Goal: Task Accomplishment & Management: Use online tool/utility

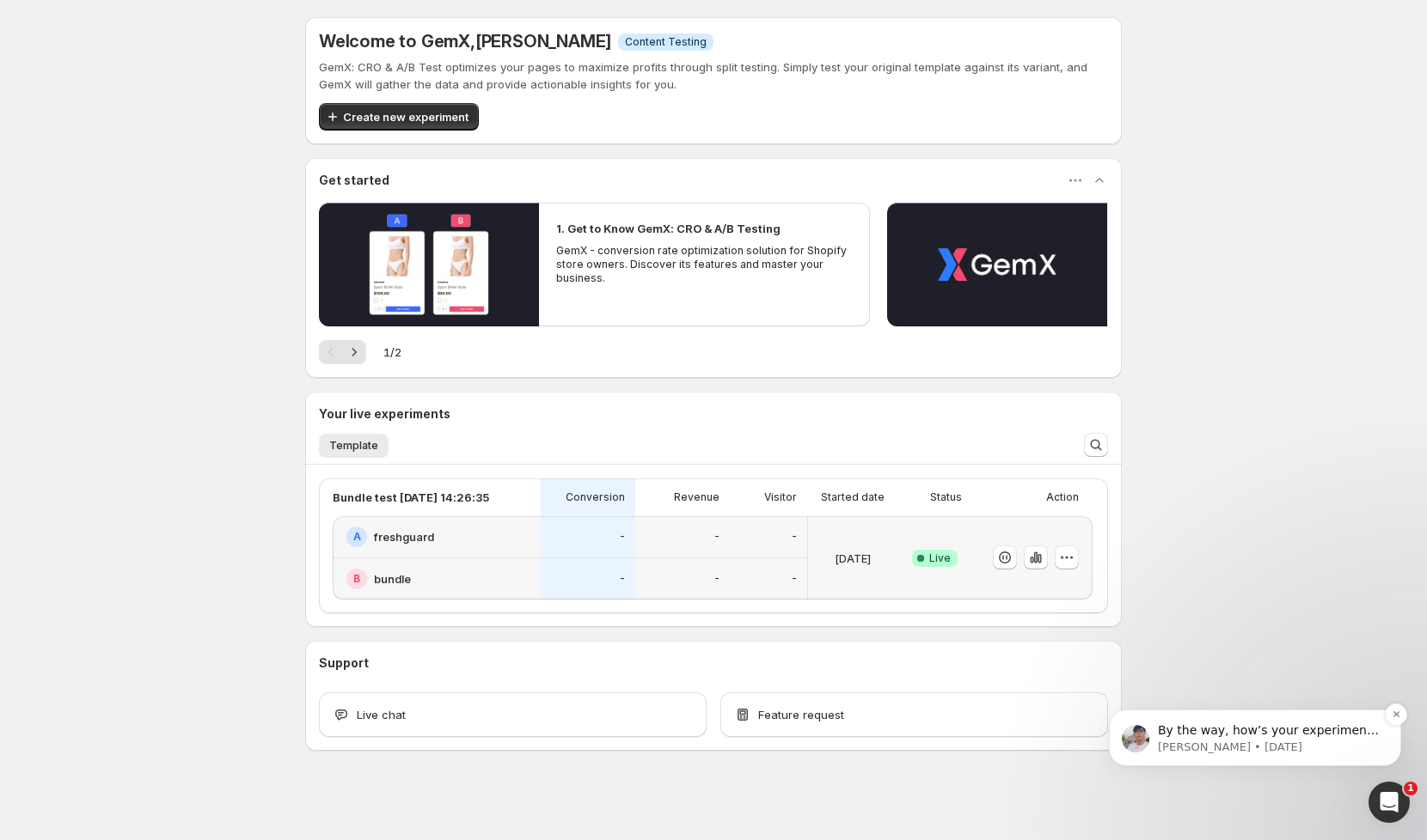
click at [1281, 745] on p "[PERSON_NAME] • [DATE]" at bounding box center [1268, 748] width 221 height 15
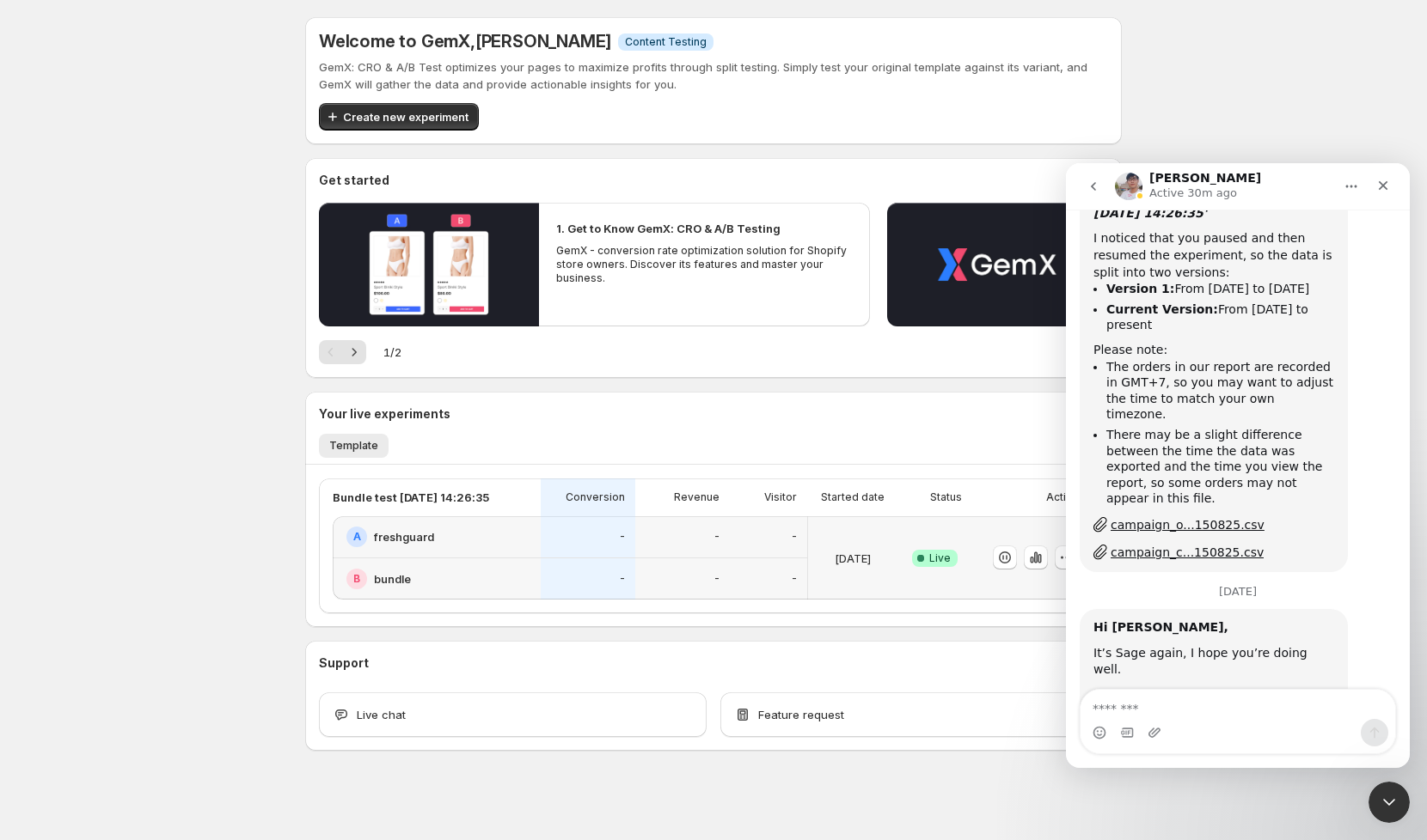
scroll to position [12854, 0]
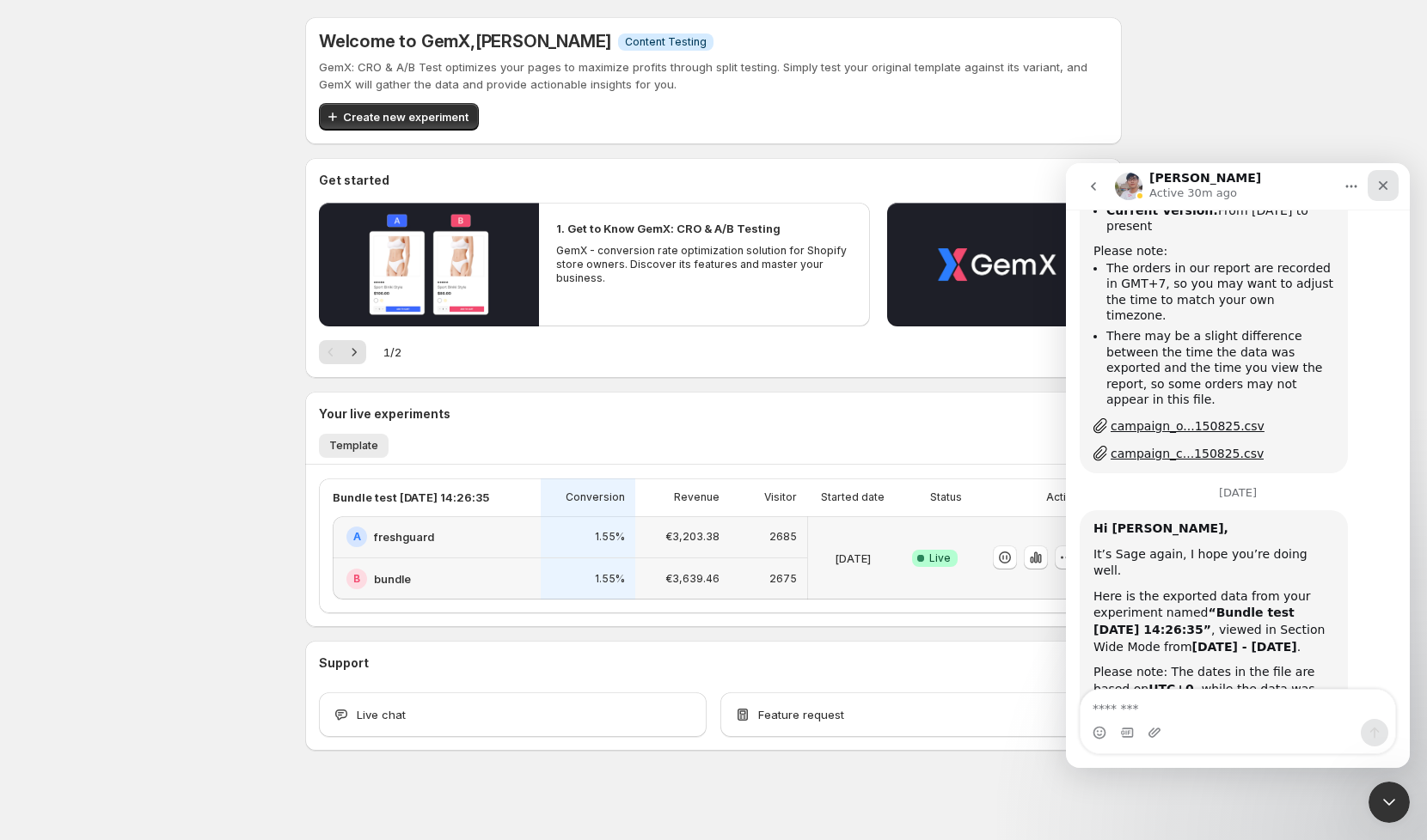
click at [1379, 196] on div "Close" at bounding box center [1383, 186] width 31 height 31
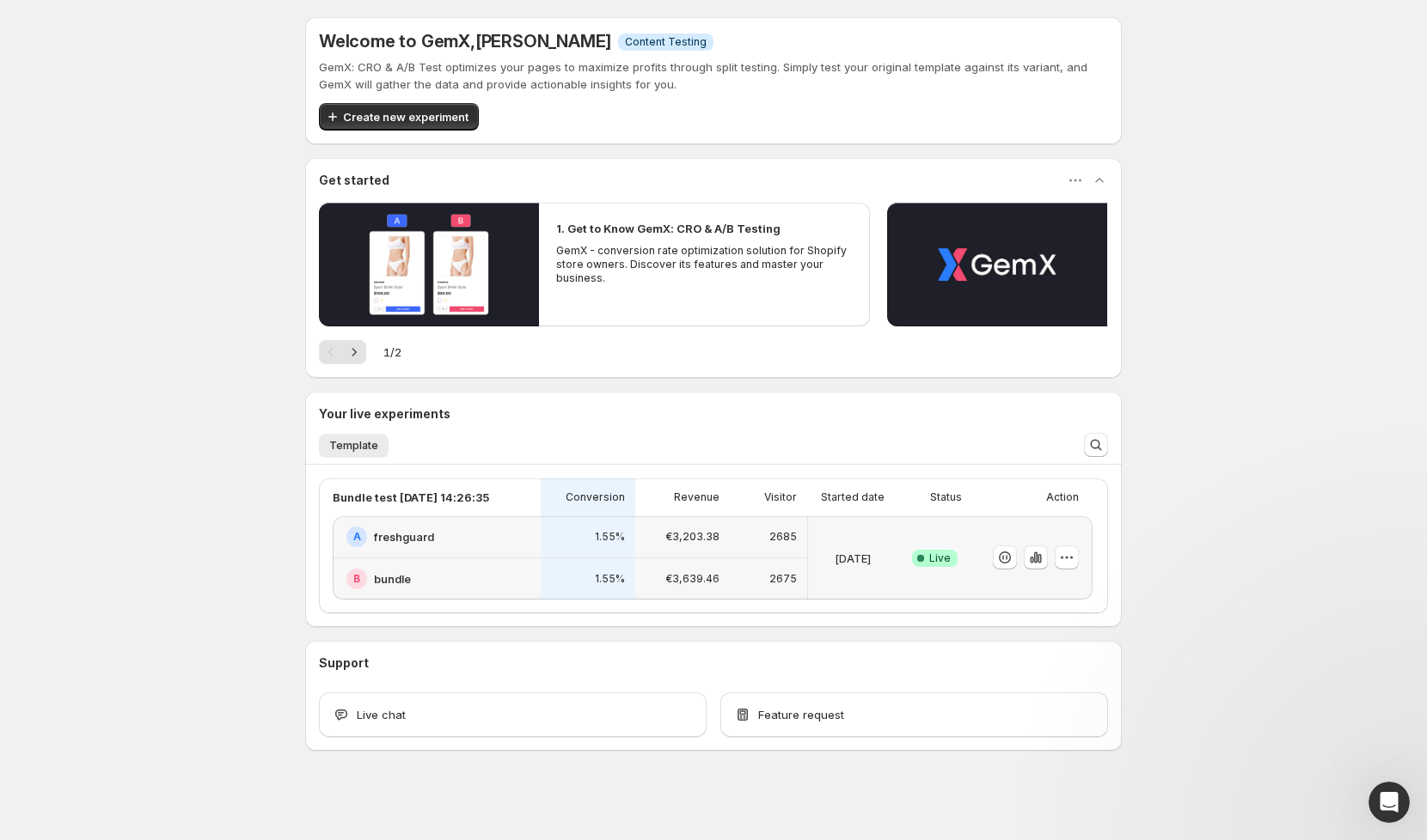
scroll to position [11524, 0]
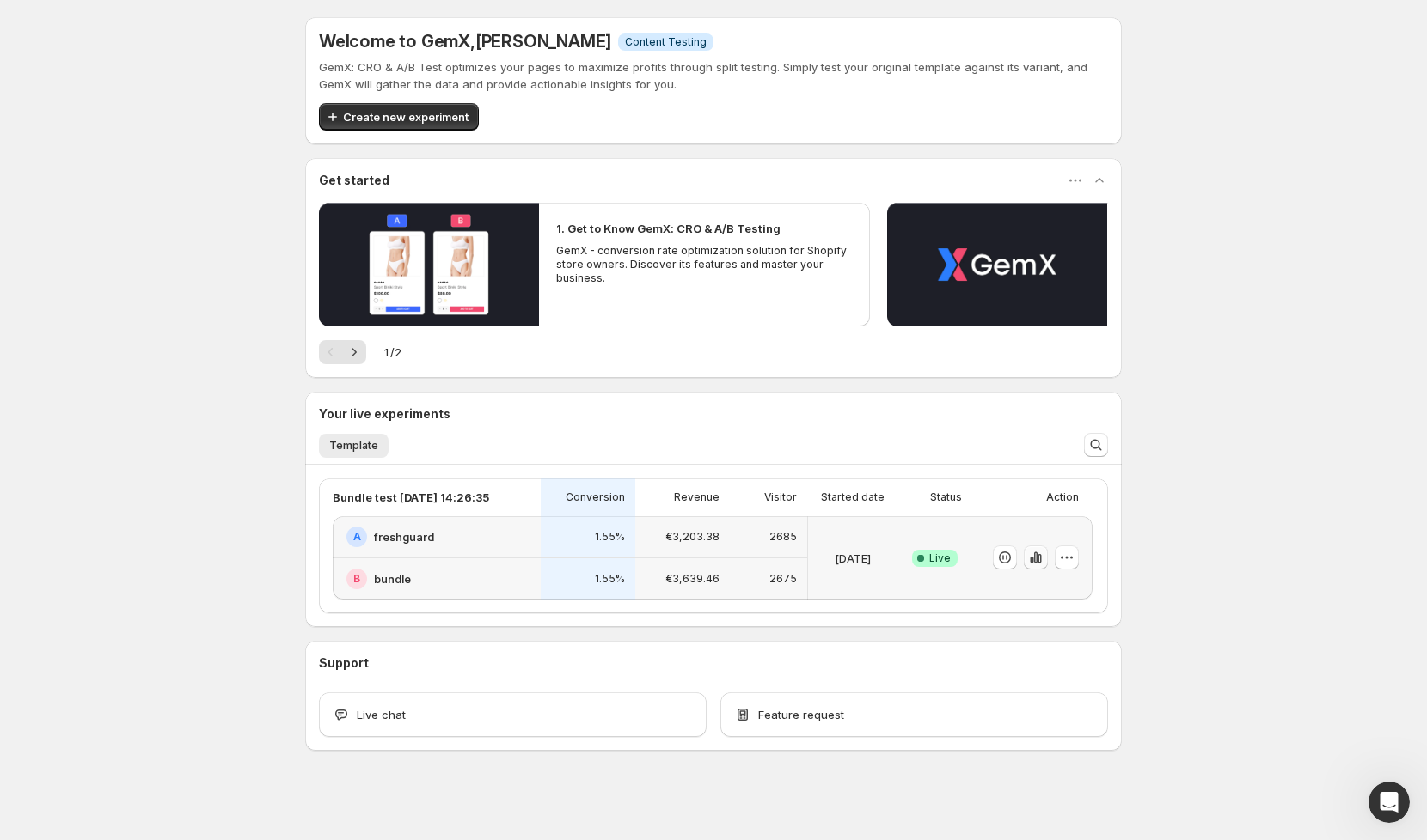
click at [1041, 559] on icon "button" at bounding box center [1035, 558] width 17 height 17
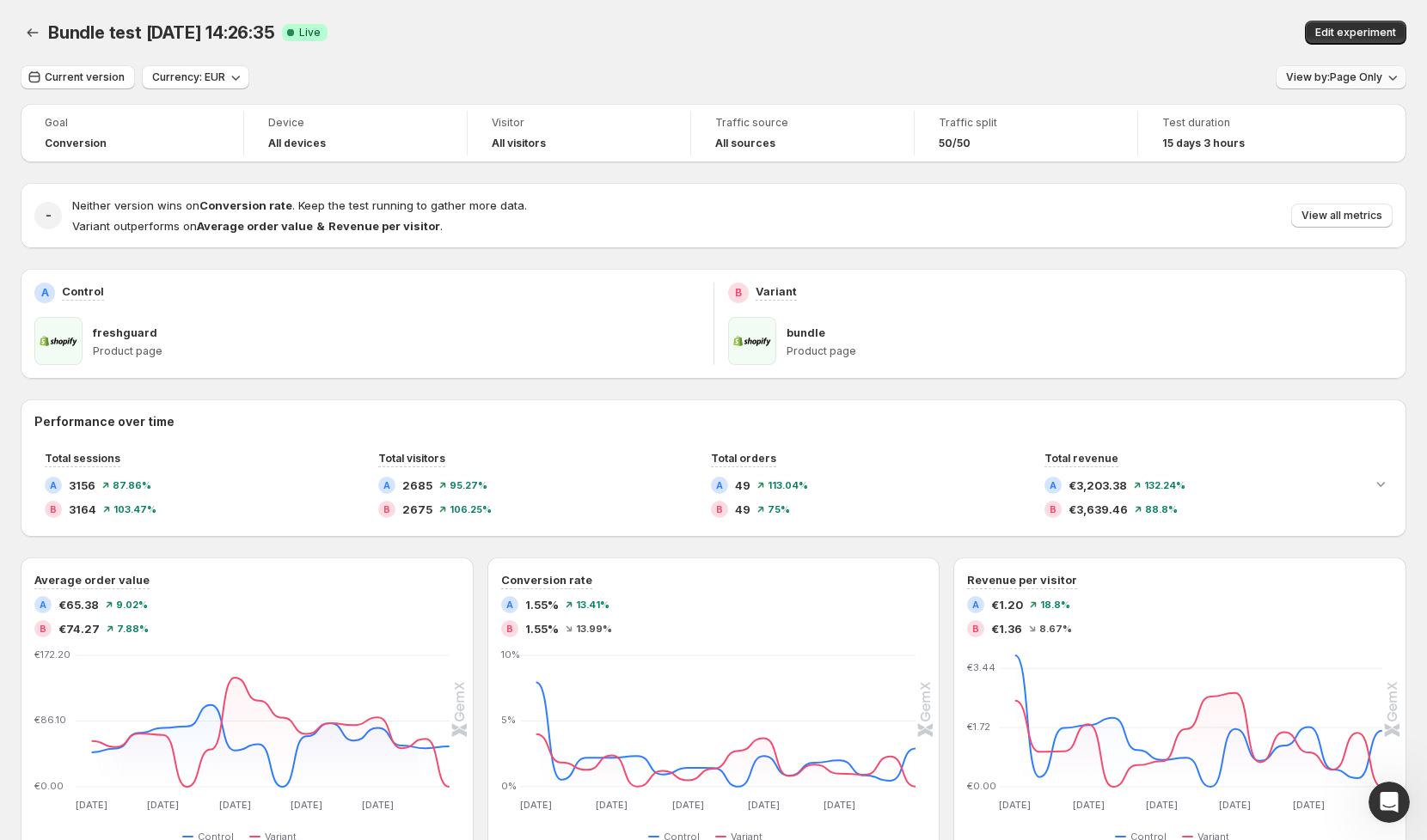
click at [1362, 82] on span "View by: Page Only" at bounding box center [1334, 77] width 96 height 13
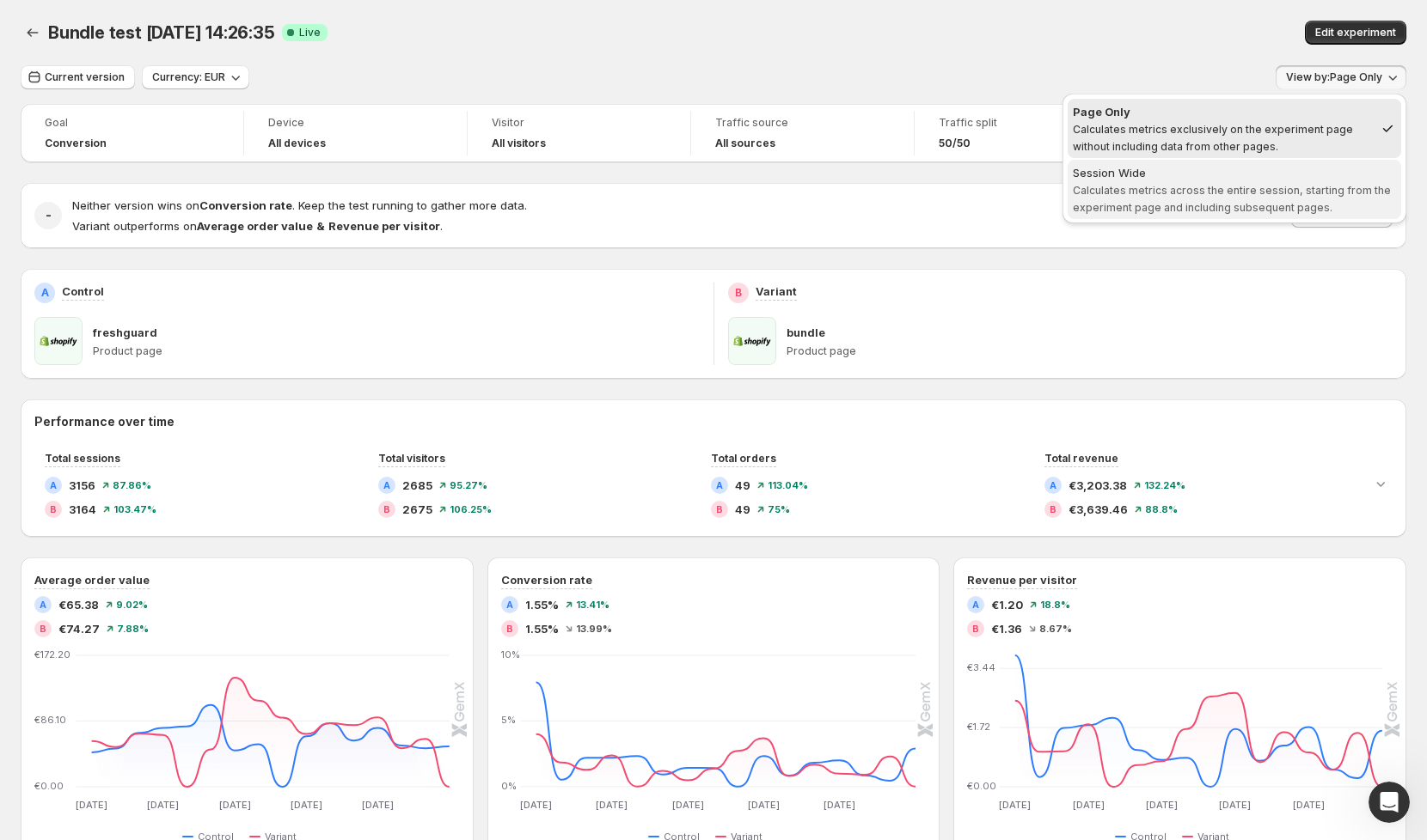
click at [1254, 179] on div "Session Wide" at bounding box center [1235, 173] width 323 height 17
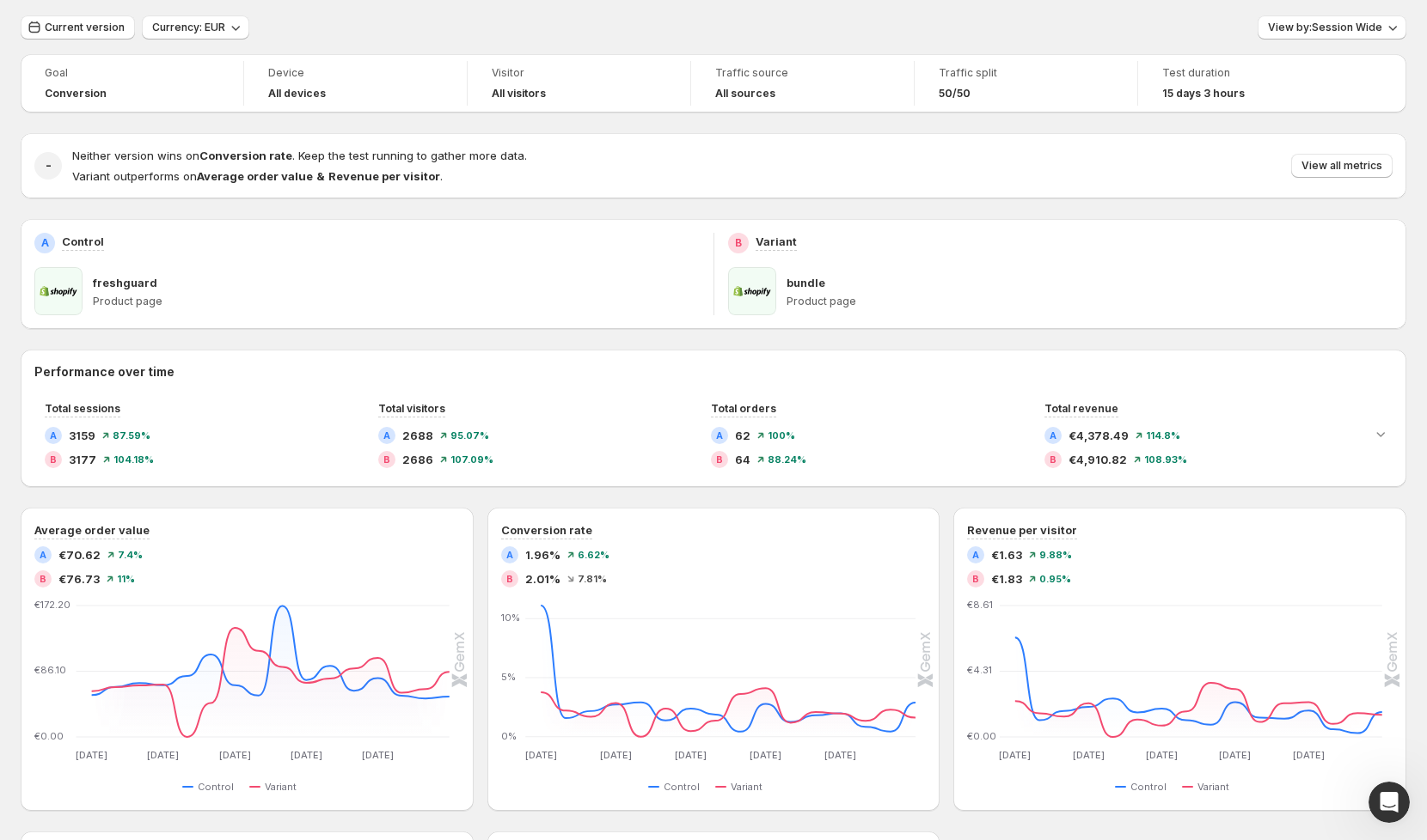
scroll to position [52, 0]
click at [91, 28] on span "Current version" at bounding box center [84, 25] width 80 height 13
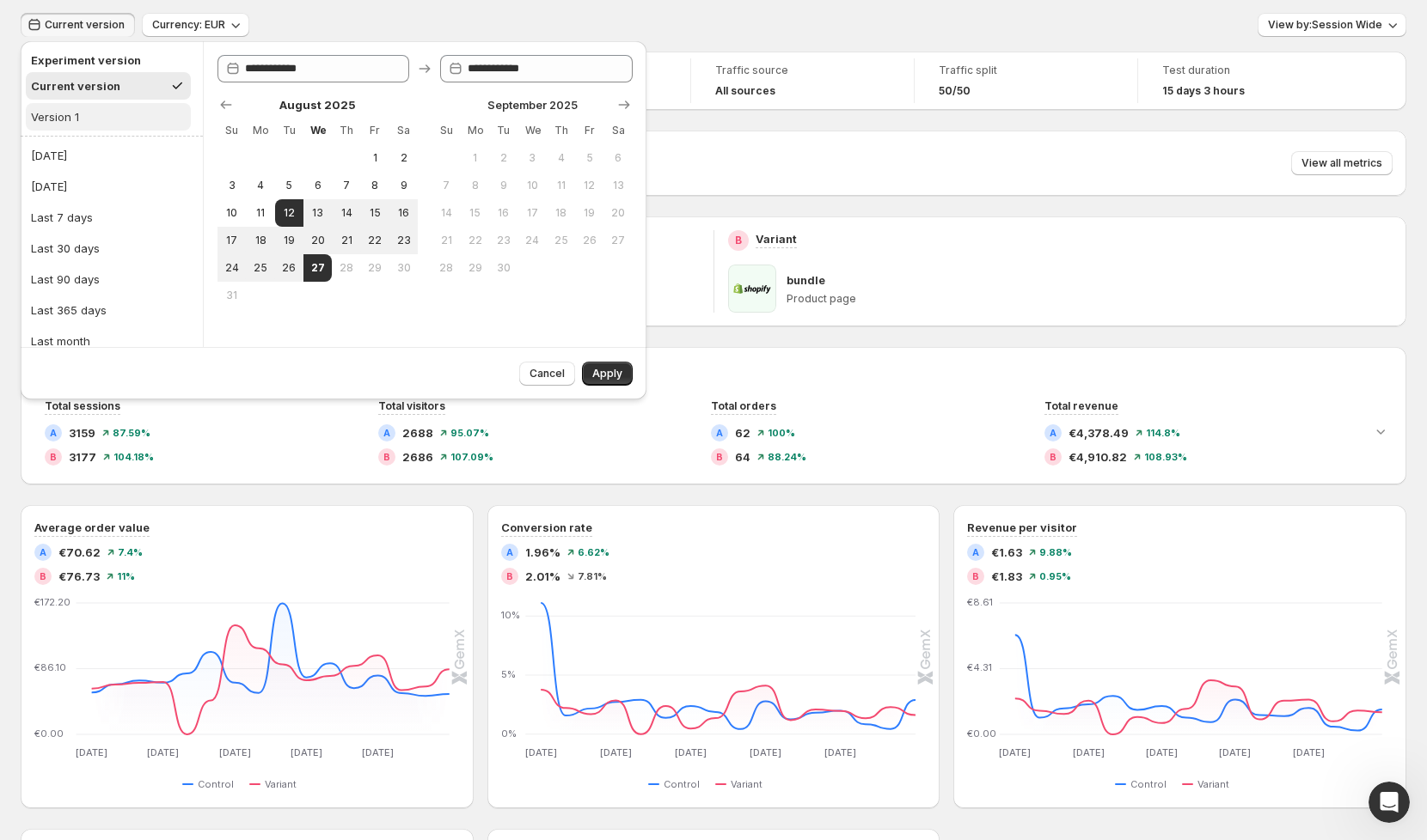
click at [76, 117] on div "Version 1" at bounding box center [55, 117] width 48 height 17
type input "**********"
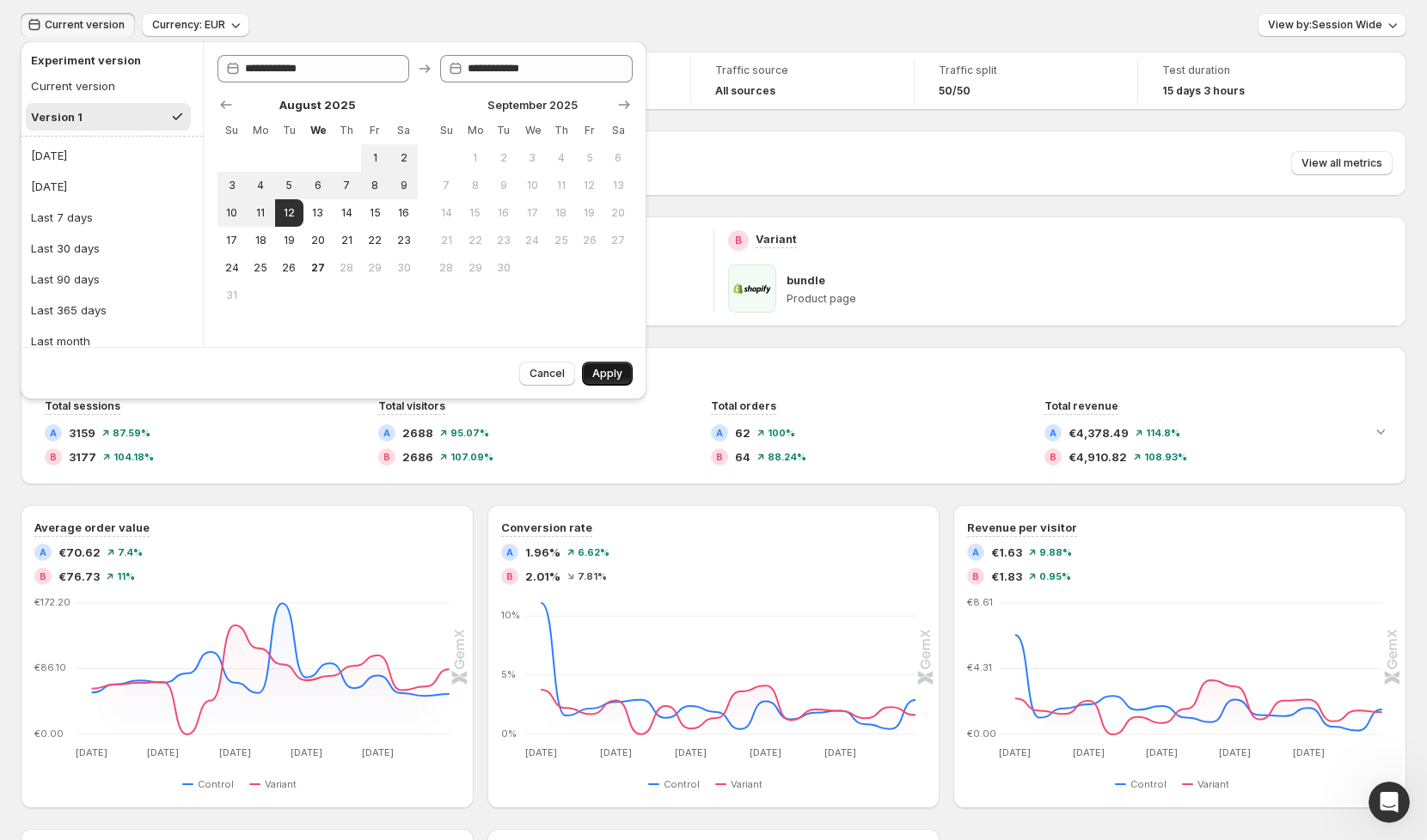
click at [615, 377] on span "Apply" at bounding box center [606, 373] width 30 height 13
